Goal: Task Accomplishment & Management: Manage account settings

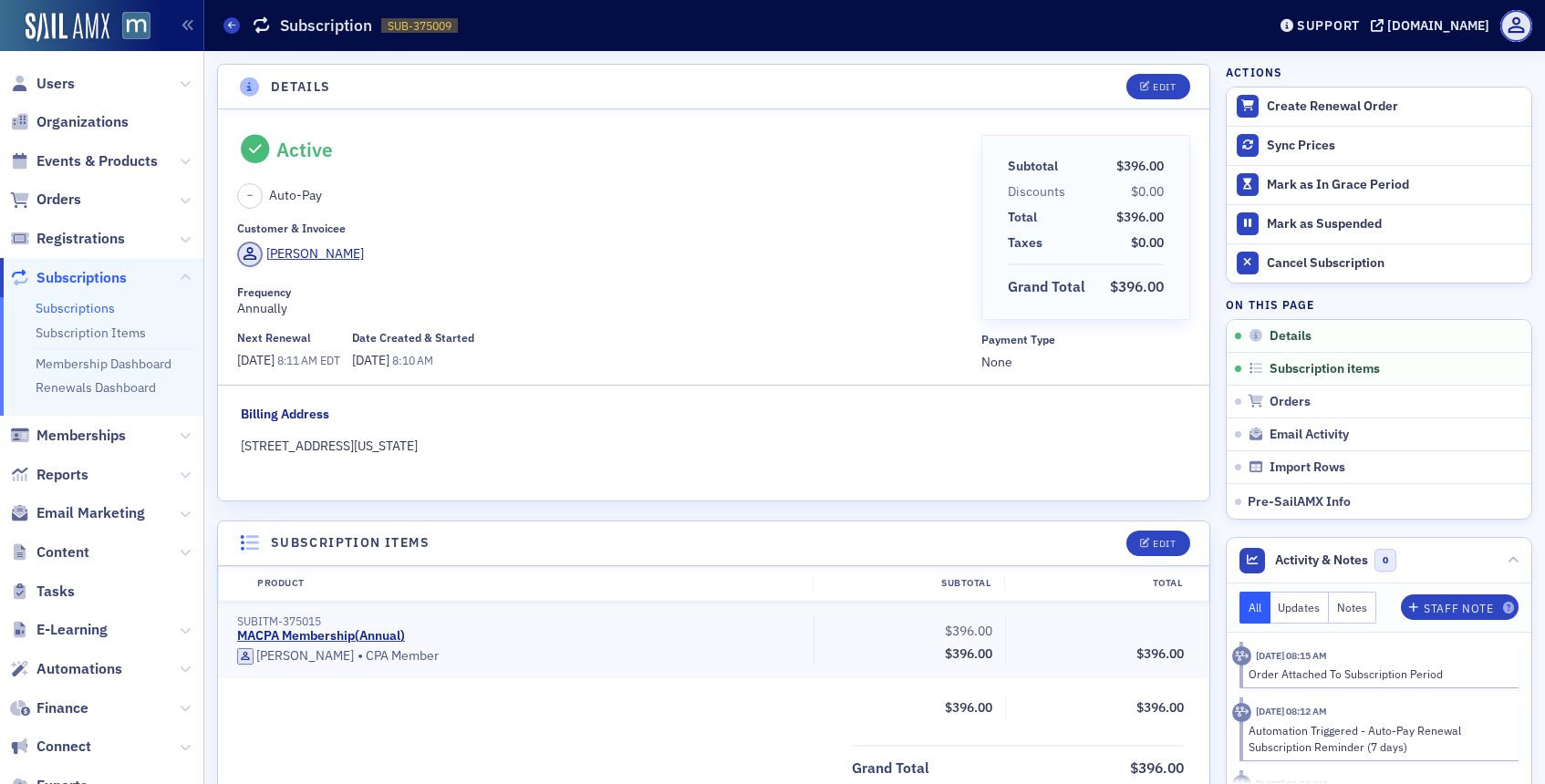
scroll to position [4, 0]
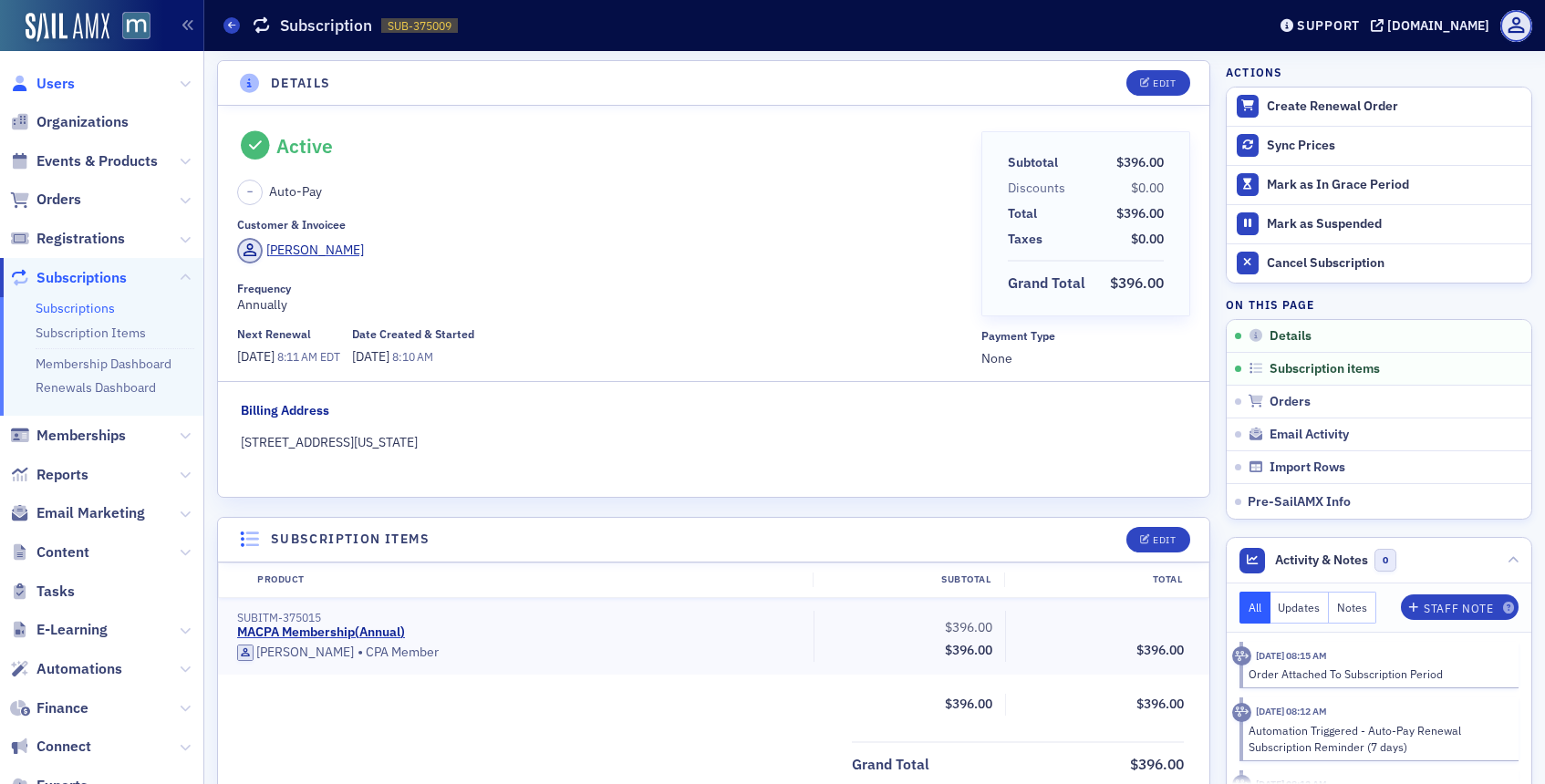
click at [66, 79] on span "Users" at bounding box center [56, 83] width 39 height 20
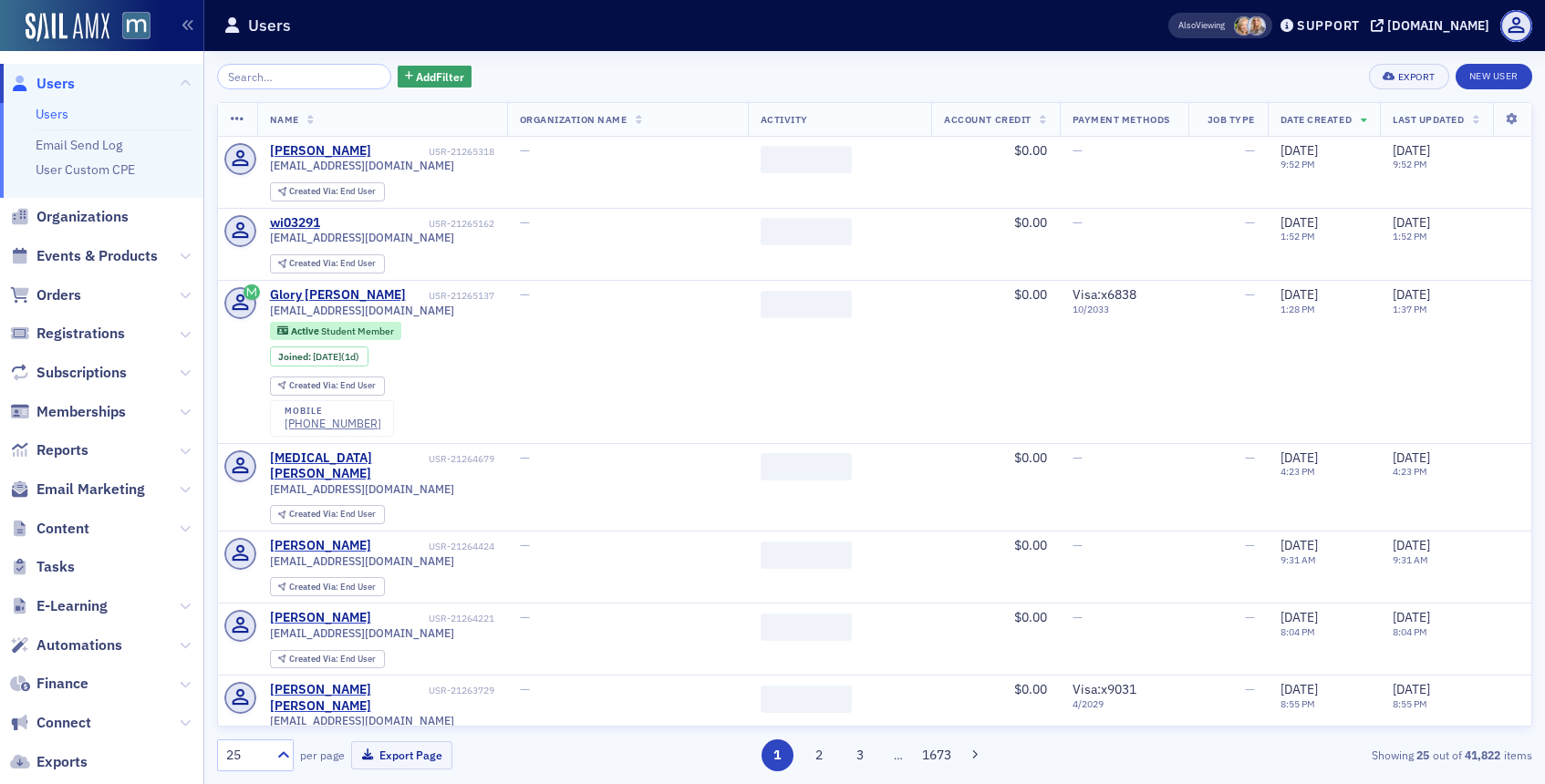
click at [302, 76] on input "search" at bounding box center [304, 76] width 174 height 26
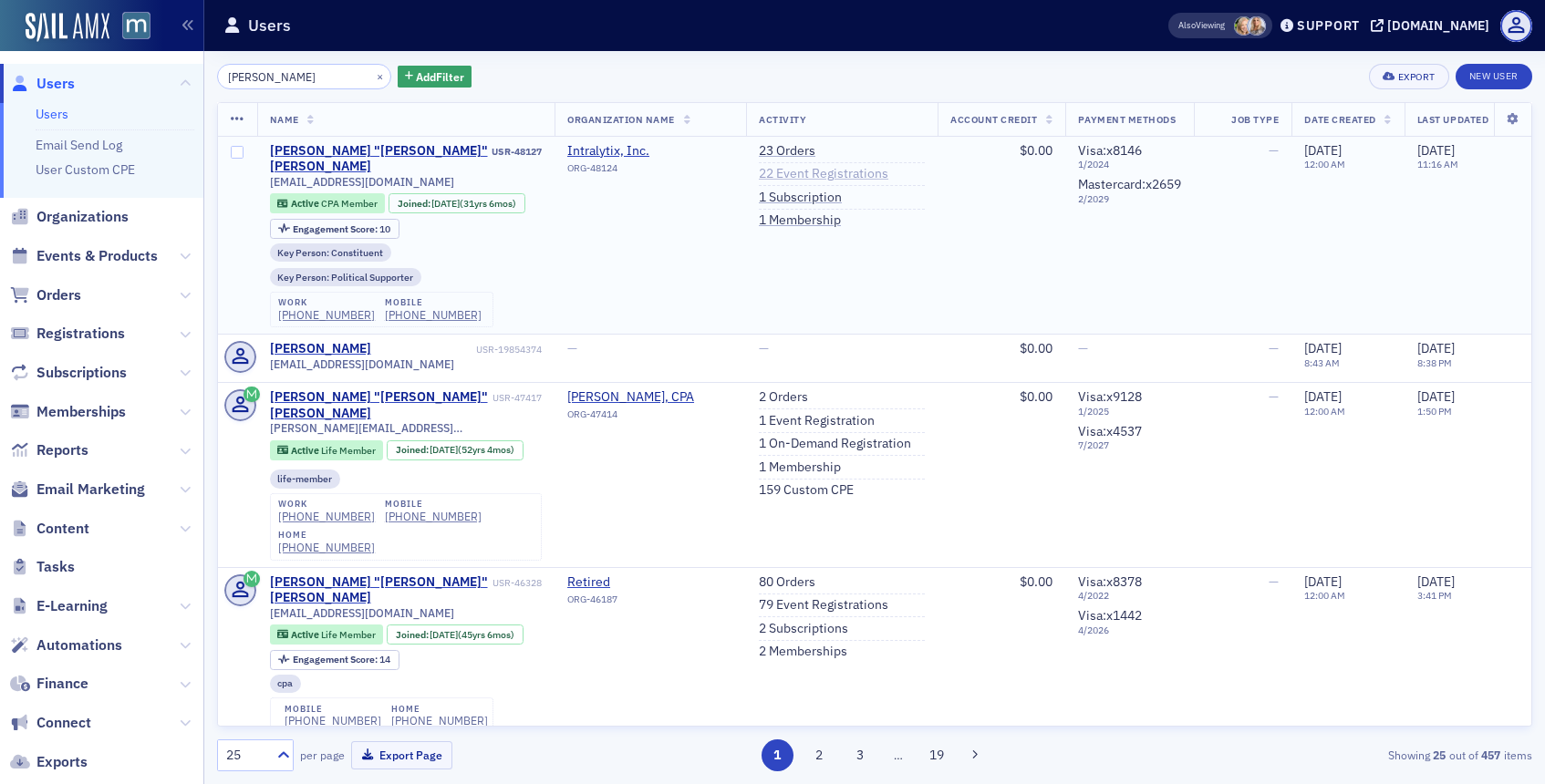
type input "mel ruz"
click at [759, 179] on link "22 Event Registrations" at bounding box center [823, 174] width 129 height 17
click at [372, 69] on button "×" at bounding box center [380, 75] width 17 height 17
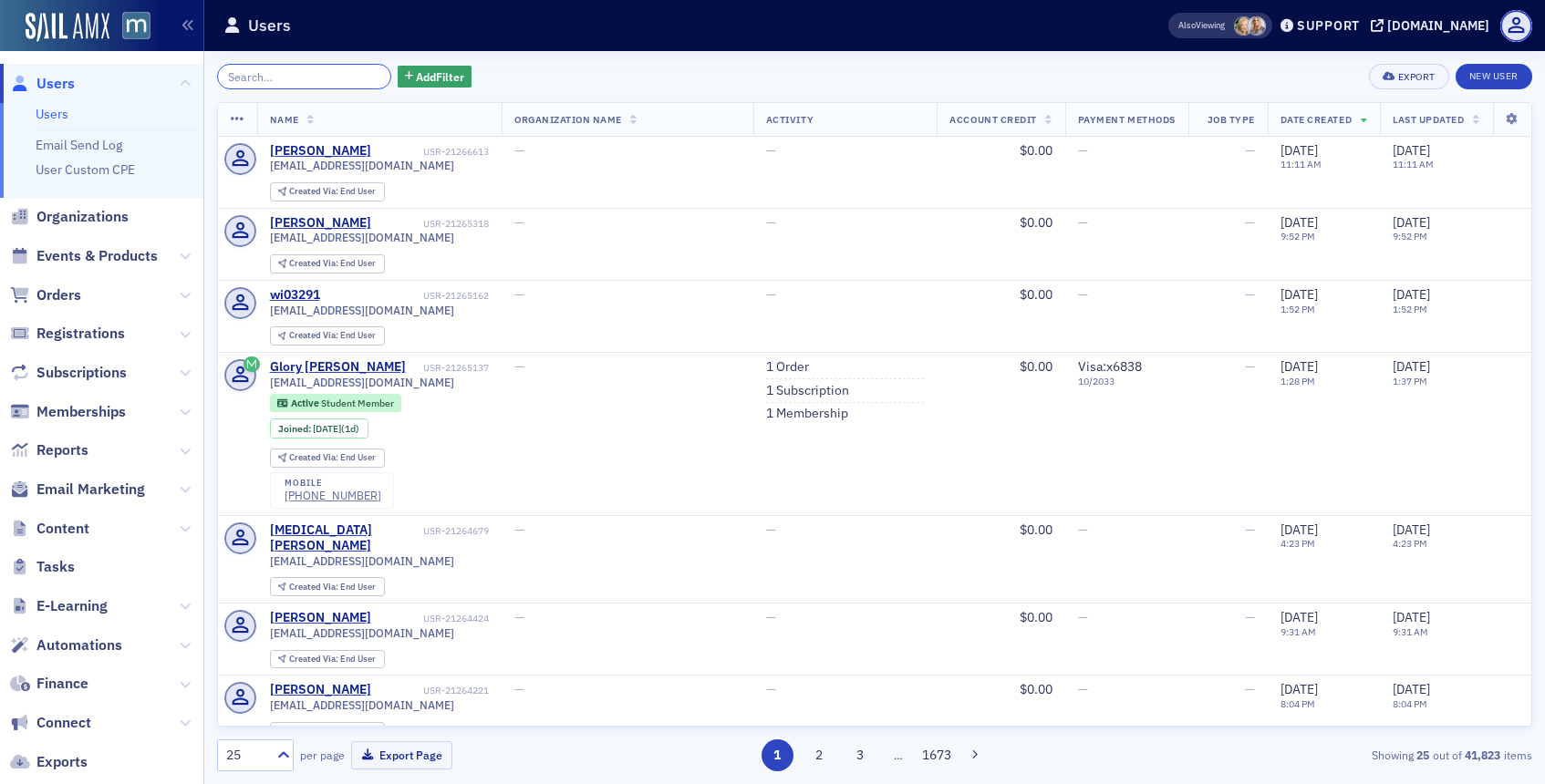
click at [331, 85] on input "search" at bounding box center [304, 76] width 174 height 26
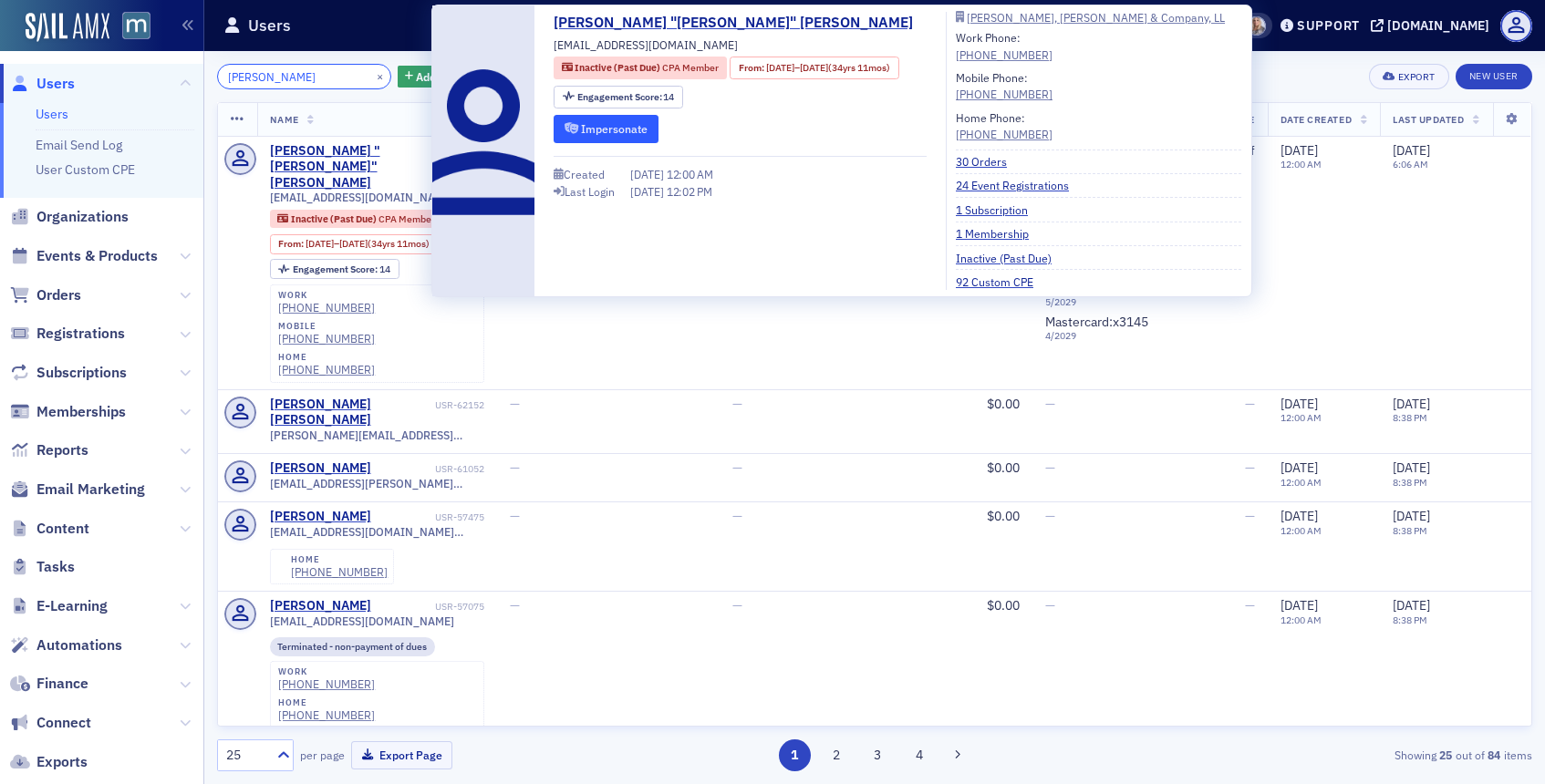
type input "[PERSON_NAME]"
click at [577, 139] on button "Impersonate" at bounding box center [607, 129] width 105 height 28
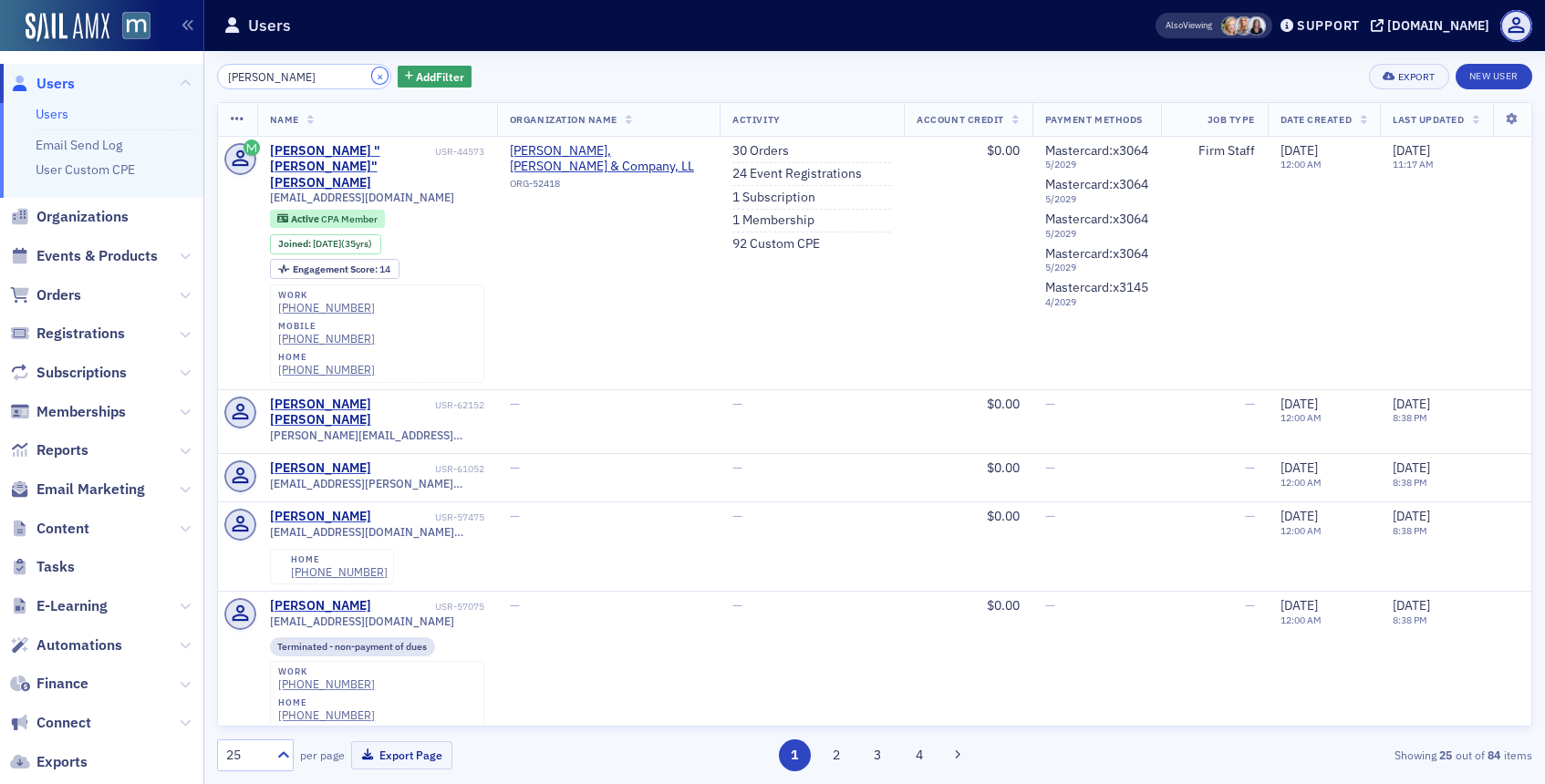
click at [372, 74] on button "×" at bounding box center [380, 75] width 17 height 17
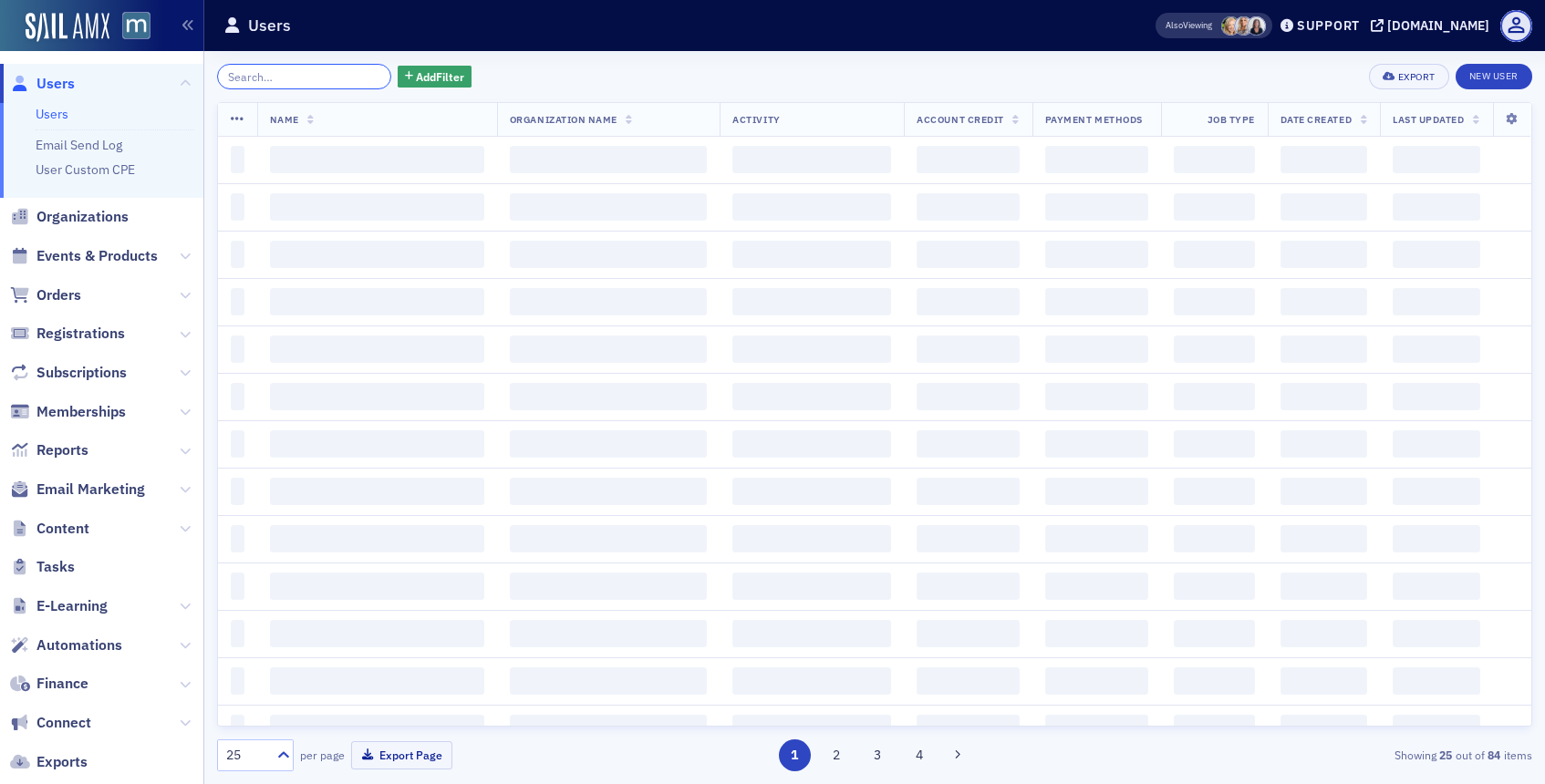
click at [354, 75] on input "search" at bounding box center [304, 76] width 174 height 26
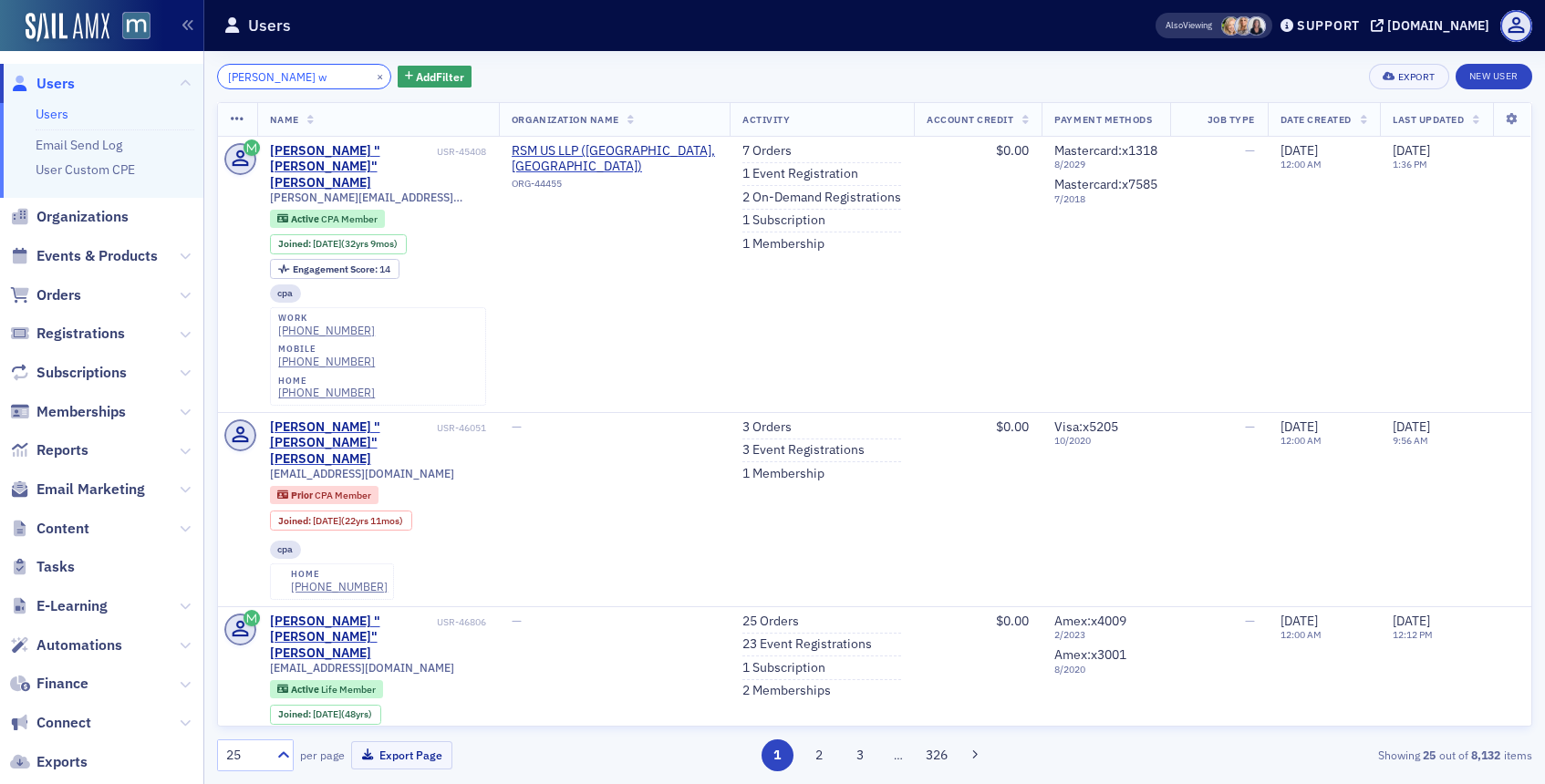
type input "[PERSON_NAME] w"
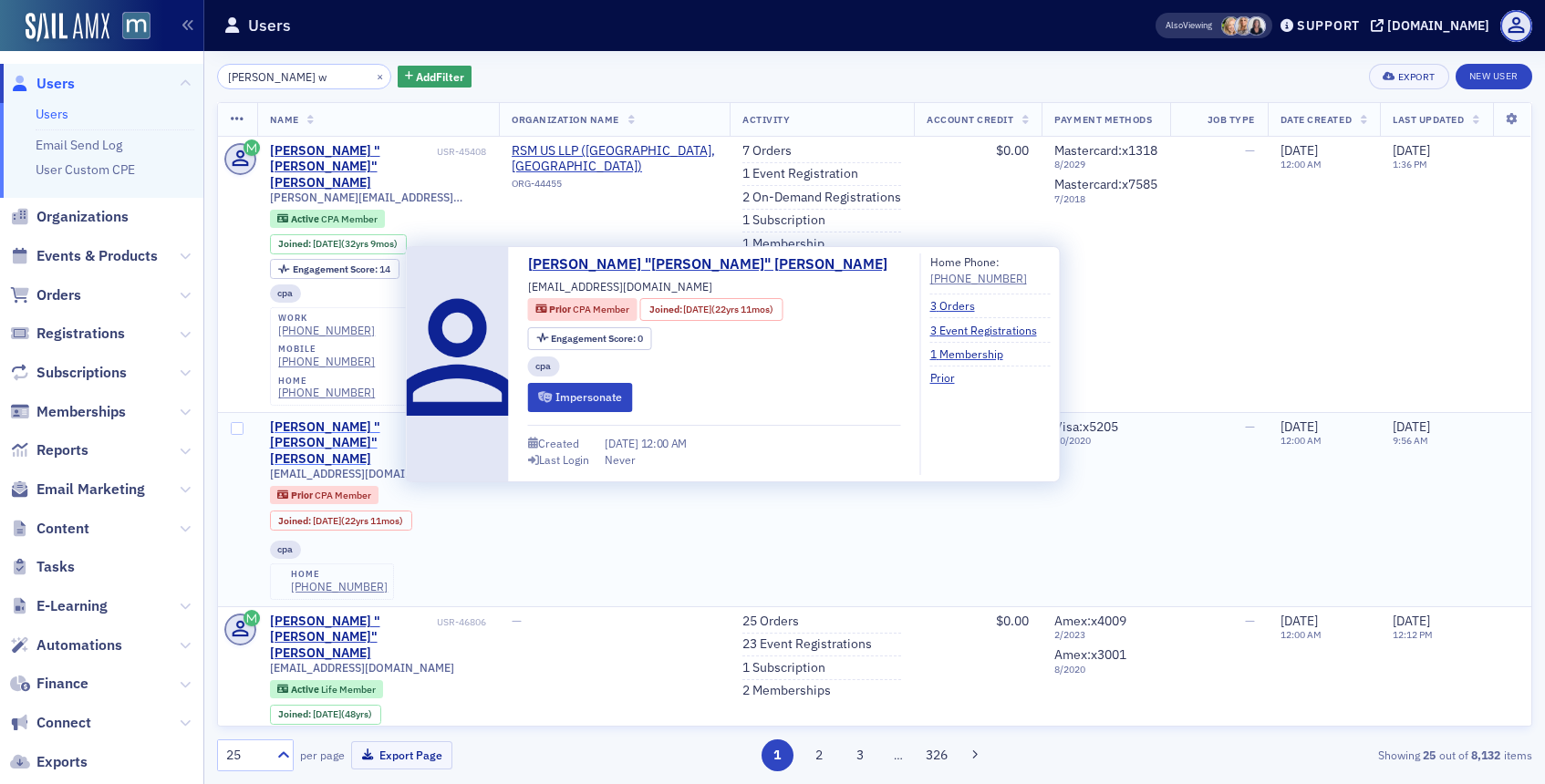
click at [318, 420] on div "[PERSON_NAME] "[PERSON_NAME]" [PERSON_NAME]" at bounding box center [351, 444] width 163 height 49
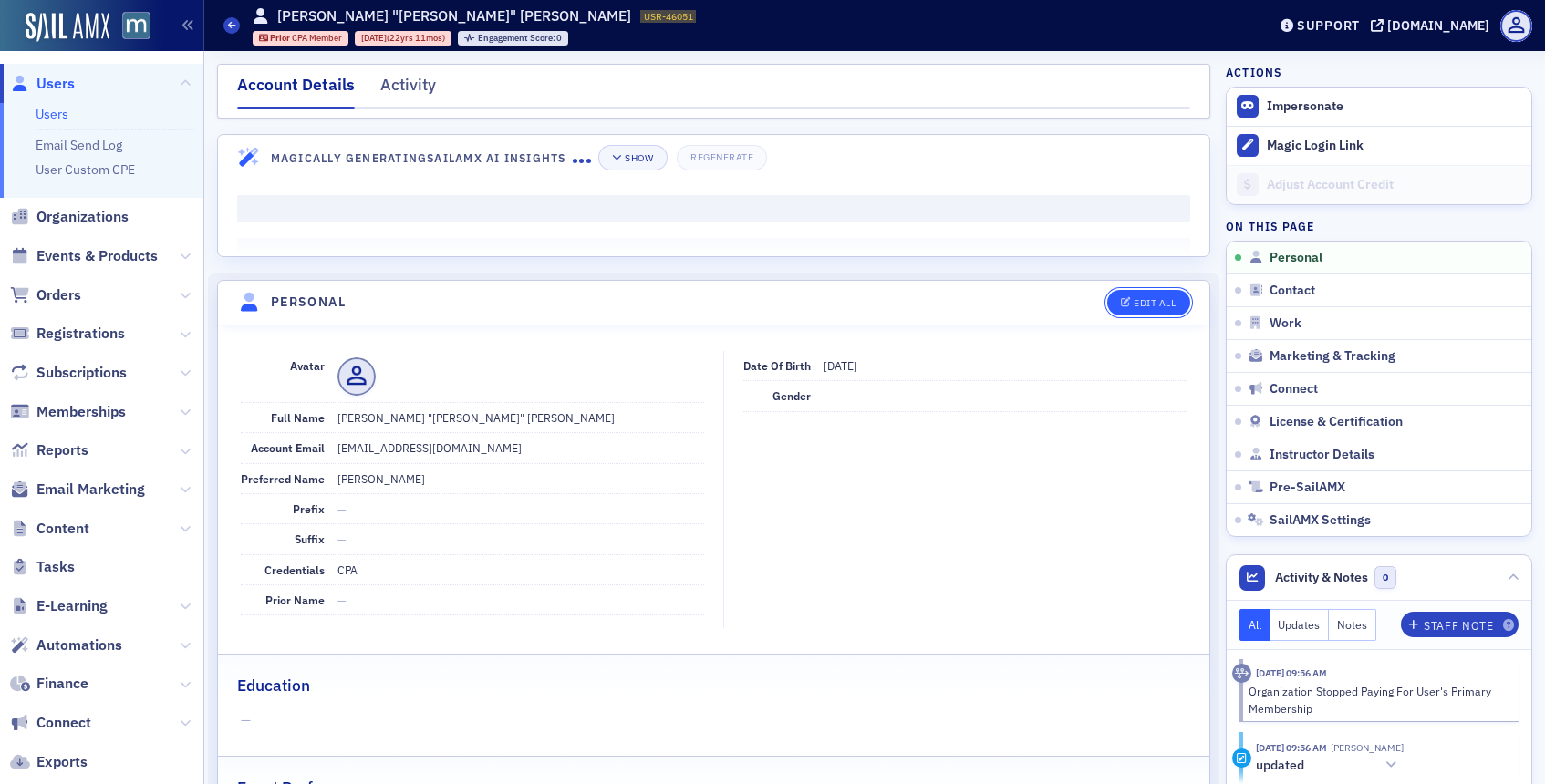
click at [1134, 302] on div "Edit All" at bounding box center [1155, 303] width 42 height 10
select select "US"
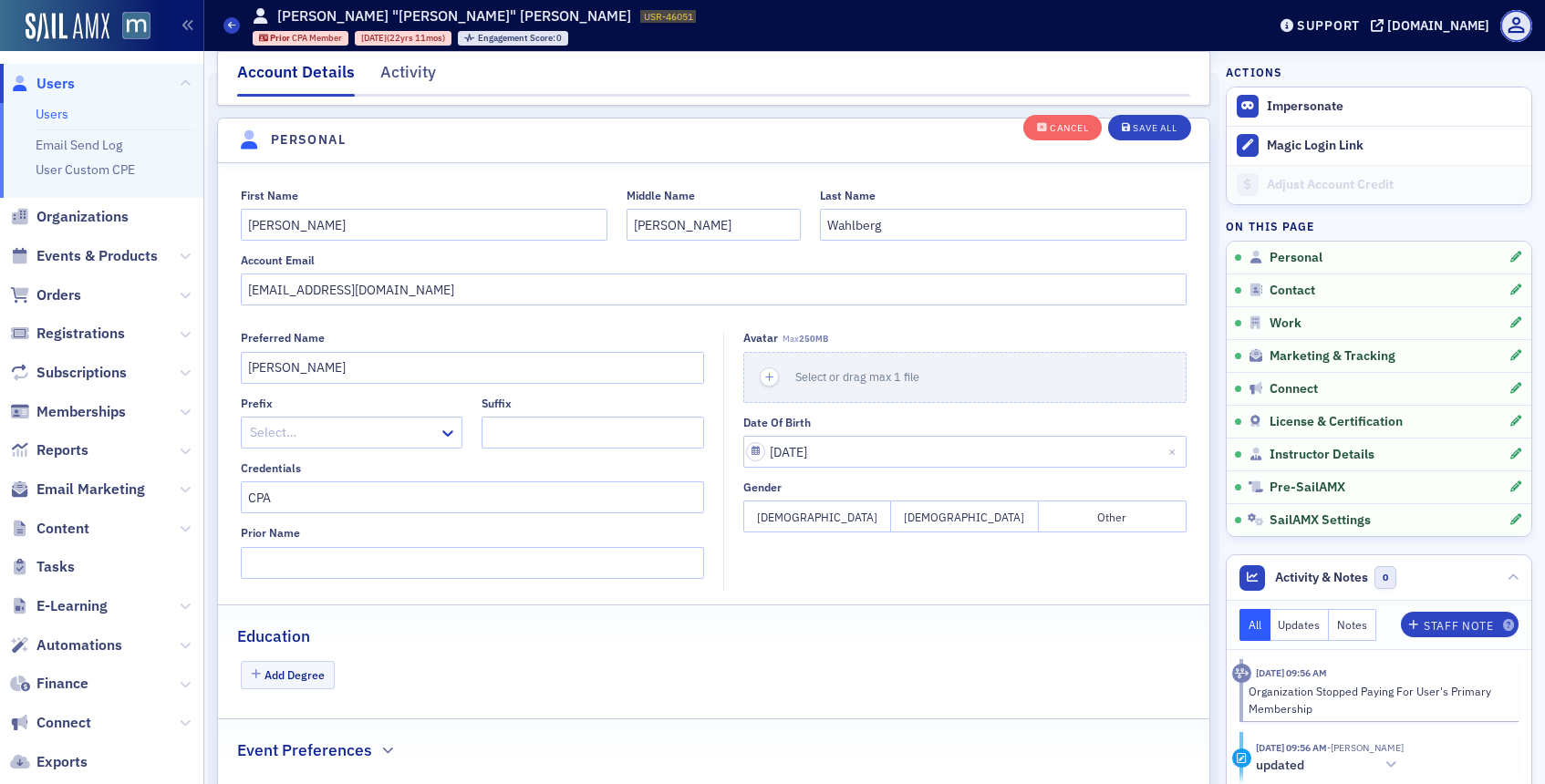
scroll to position [212, 0]
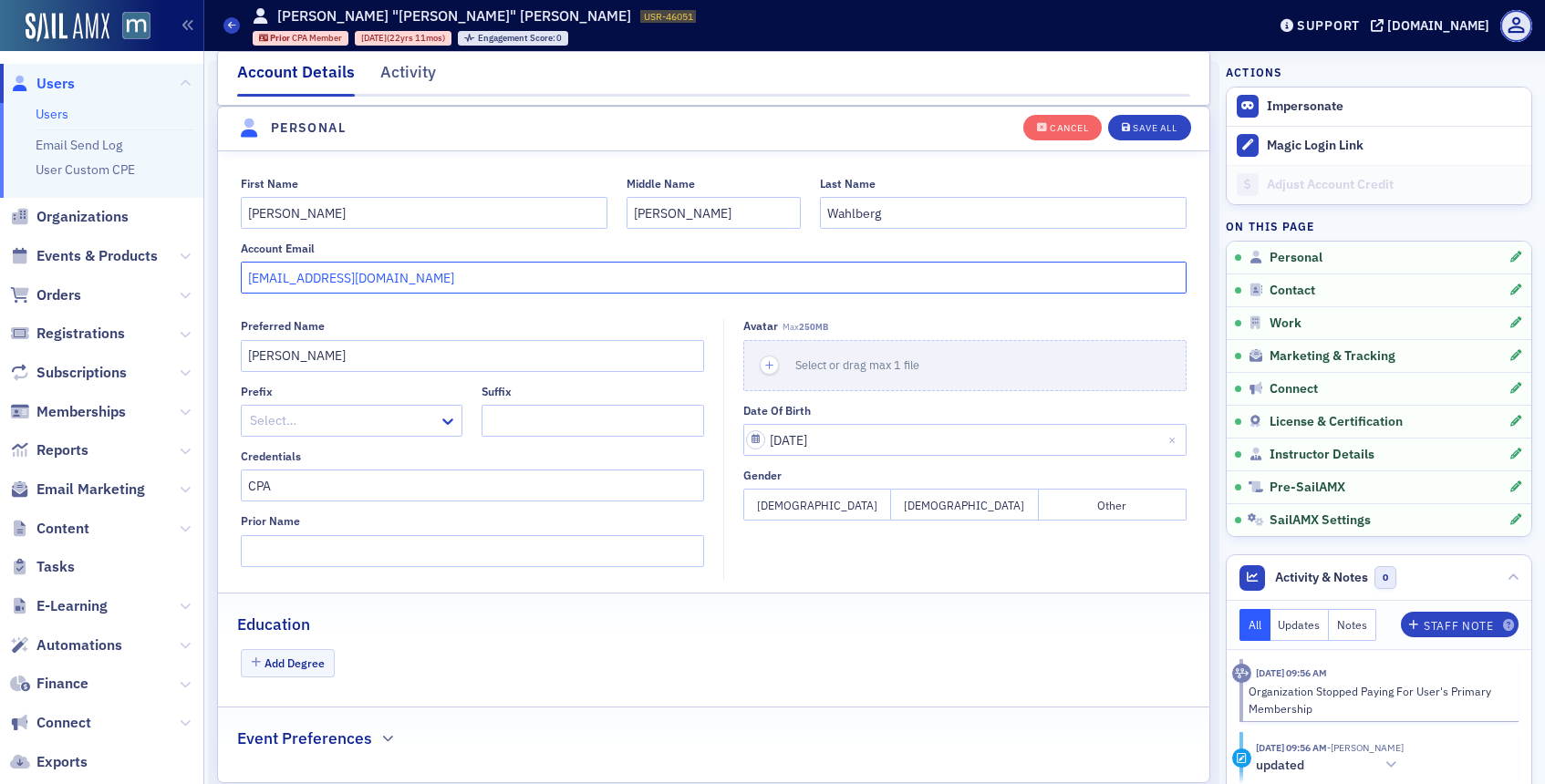
click at [397, 285] on input "[EMAIL_ADDRESS][DOMAIN_NAME]" at bounding box center [713, 278] width 946 height 32
paste input "acclaresolutions"
type input "[EMAIL_ADDRESS][DOMAIN_NAME]"
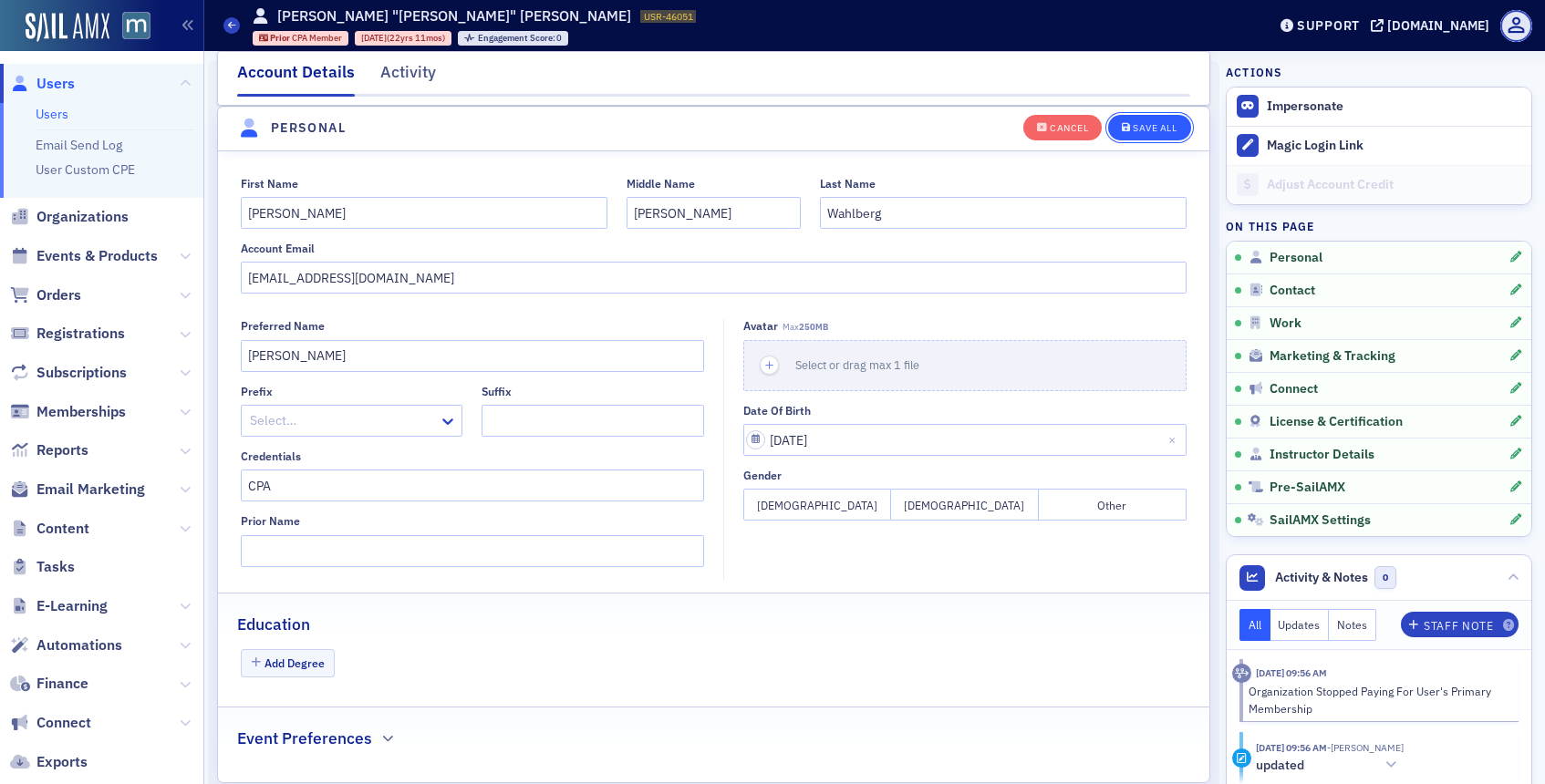
click at [1148, 130] on div "Save All" at bounding box center [1155, 128] width 44 height 10
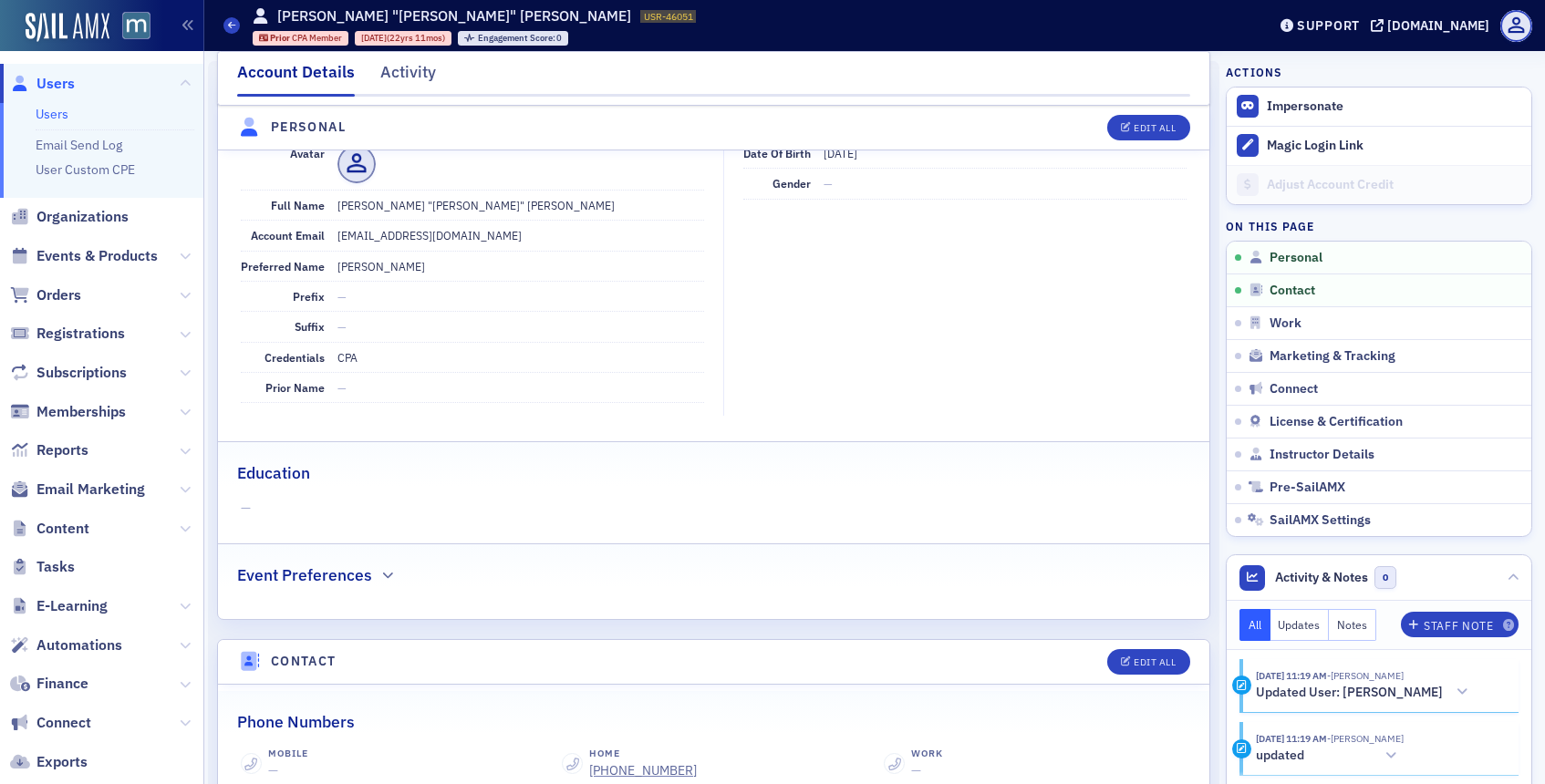
click at [53, 84] on span "Users" at bounding box center [56, 83] width 39 height 20
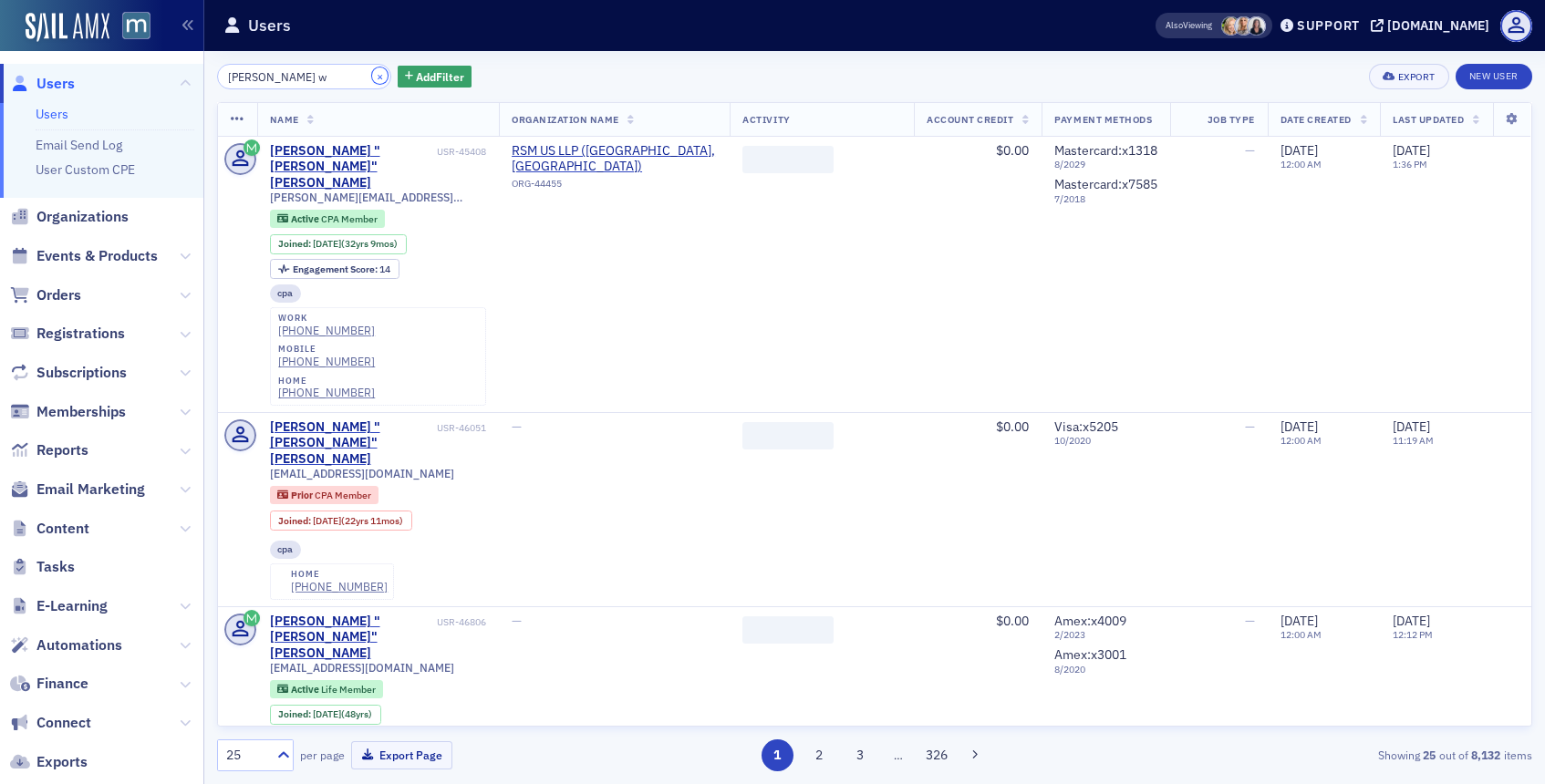
click at [372, 73] on button "×" at bounding box center [380, 75] width 17 height 17
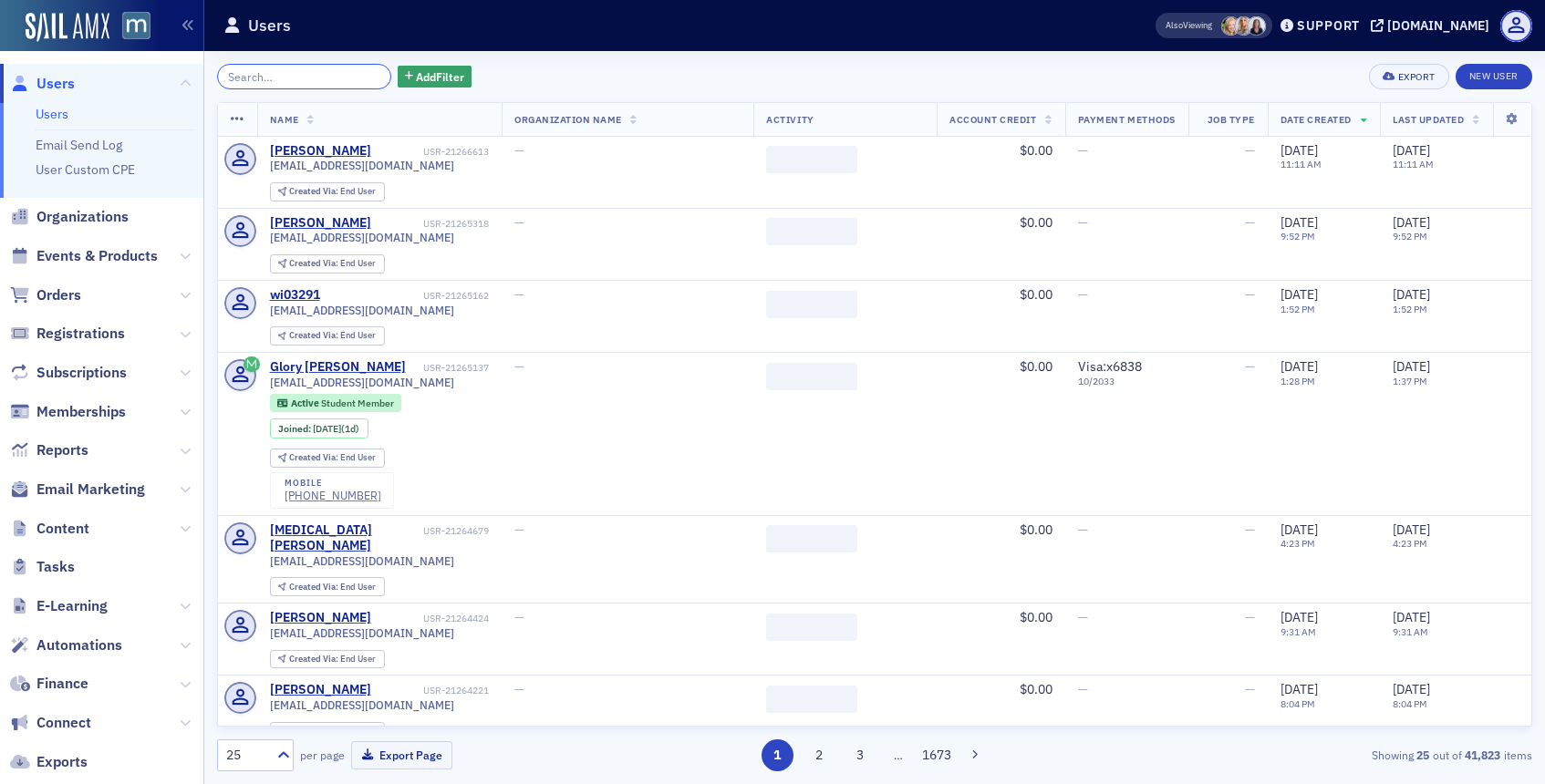
click at [327, 75] on input "search" at bounding box center [304, 76] width 174 height 26
paste input "[PERSON_NAME]"
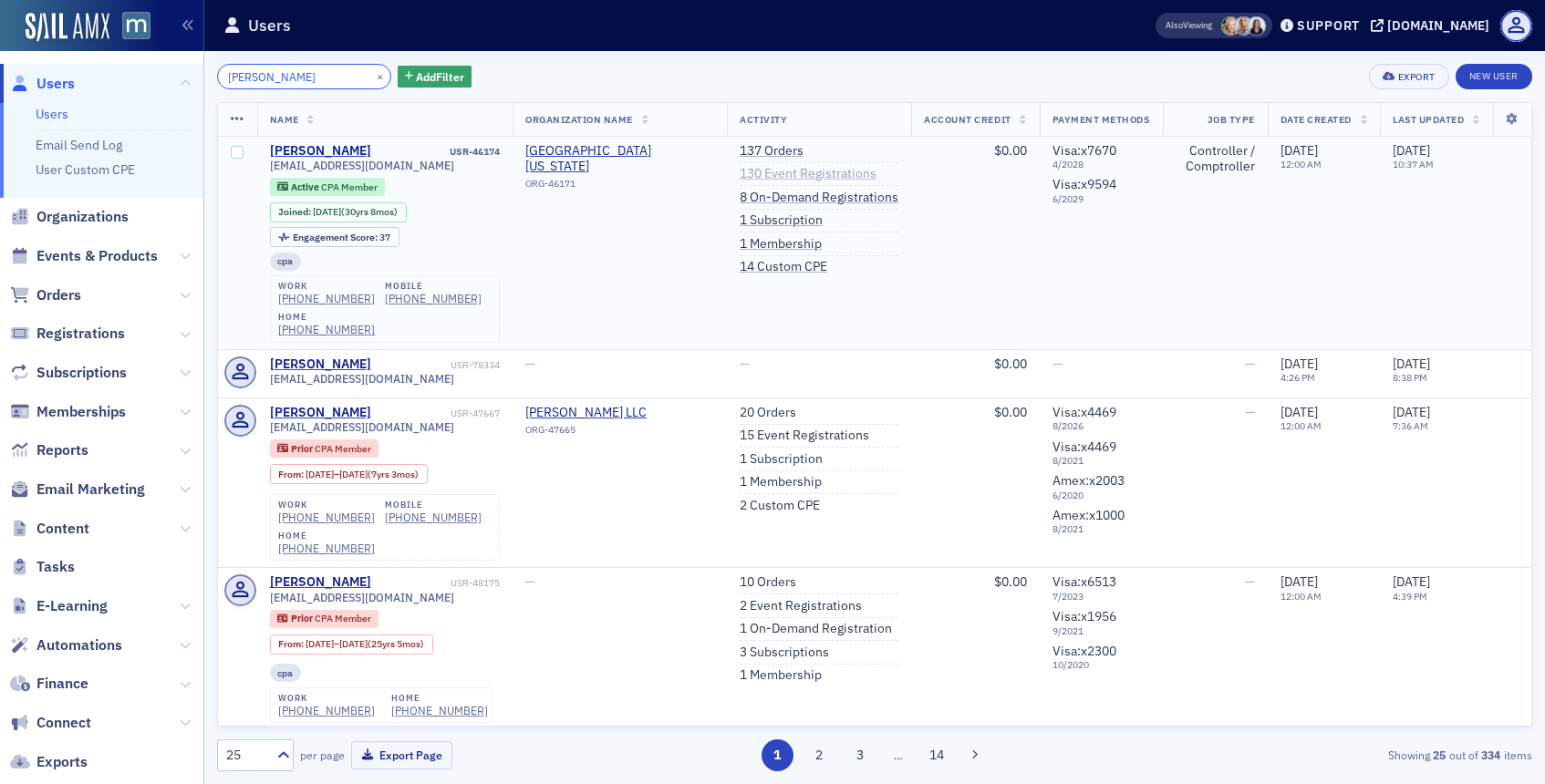
type input "[PERSON_NAME]"
click at [775, 178] on link "130 Event Registrations" at bounding box center [808, 174] width 137 height 17
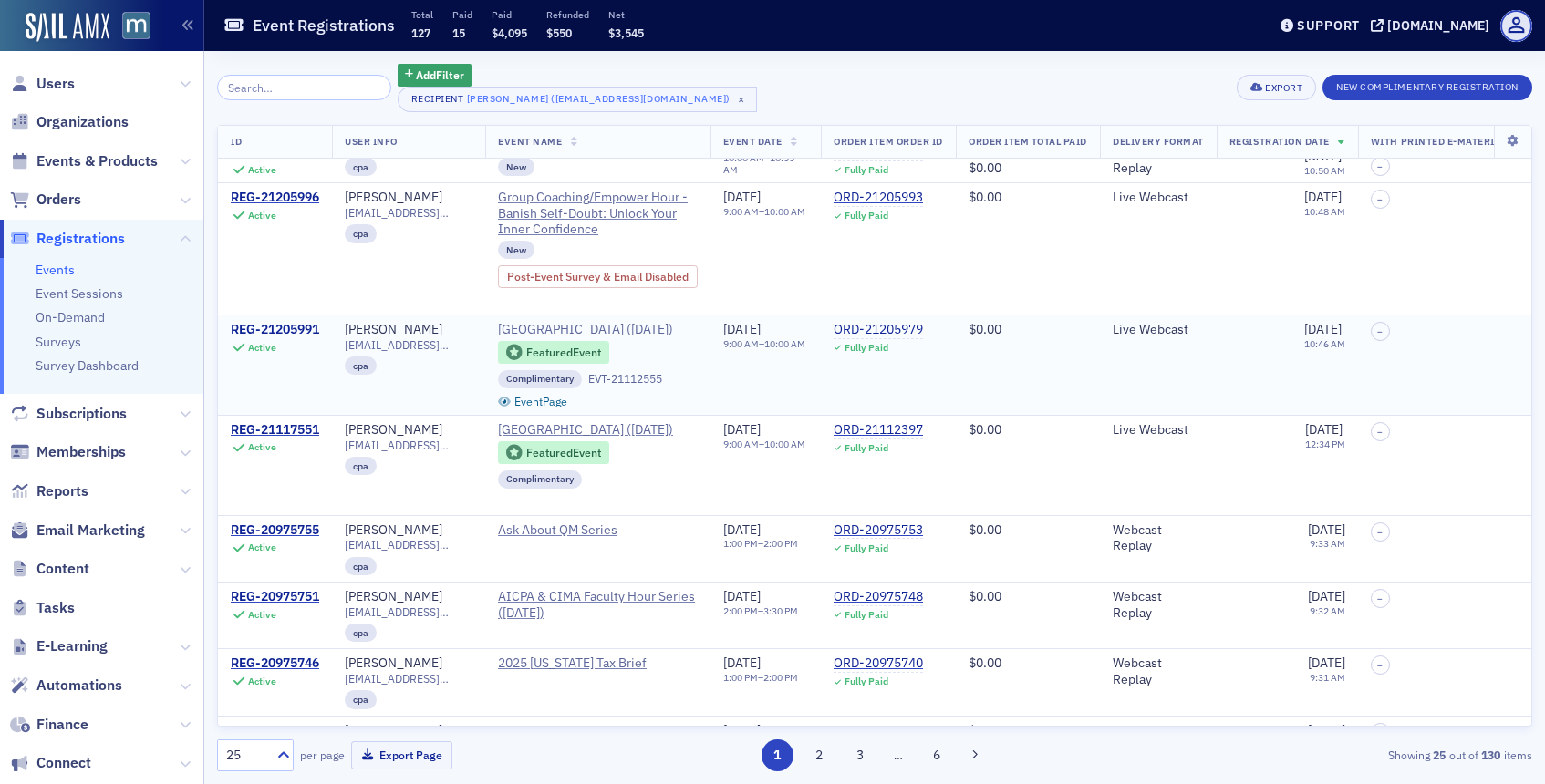
scroll to position [174, 0]
